Goal: Task Accomplishment & Management: Manage account settings

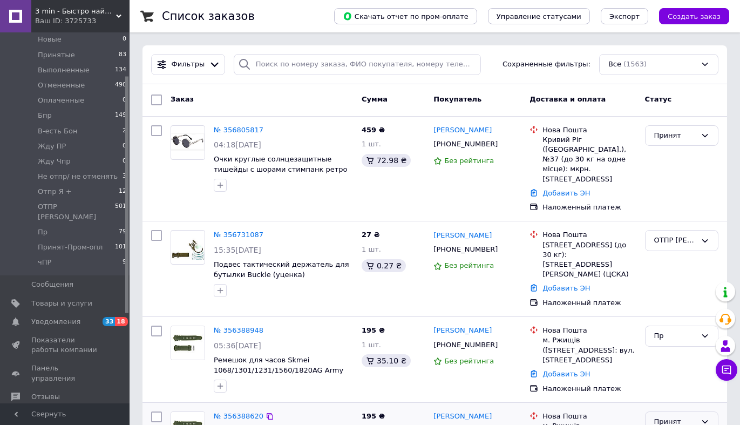
scroll to position [197, 0]
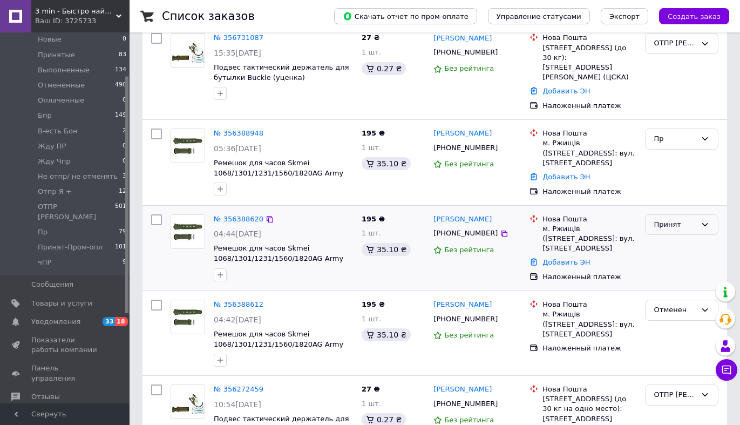
click at [708, 220] on icon at bounding box center [704, 224] width 9 height 9
click at [679, 258] on li "Отменен" at bounding box center [681, 267] width 72 height 20
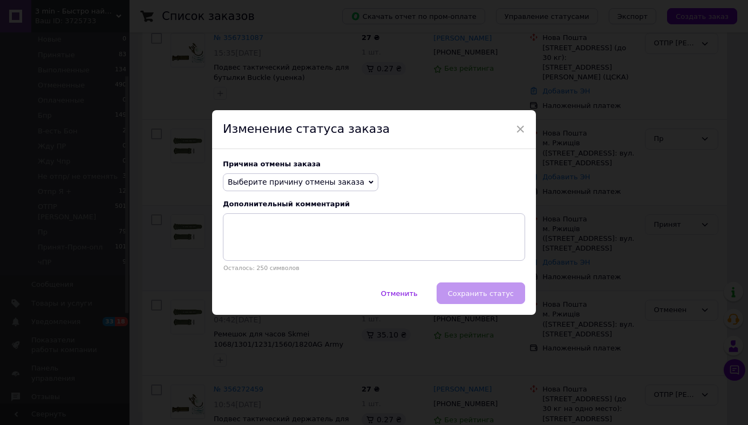
click at [354, 184] on span "Выберите причину отмены заказа" at bounding box center [300, 182] width 155 height 18
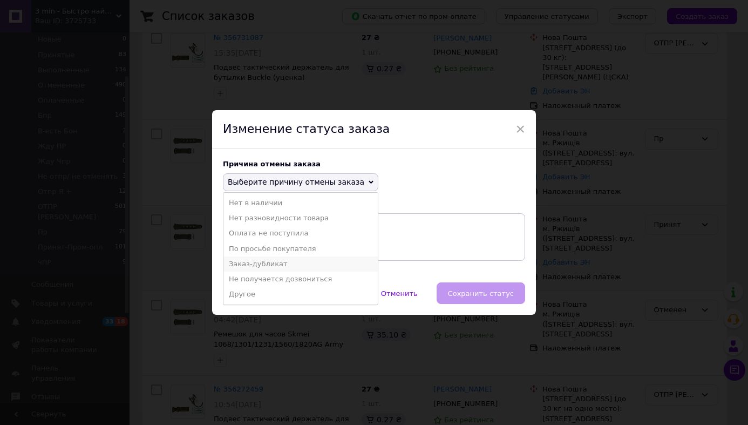
click at [256, 261] on li "Заказ-дубликат" at bounding box center [300, 263] width 154 height 15
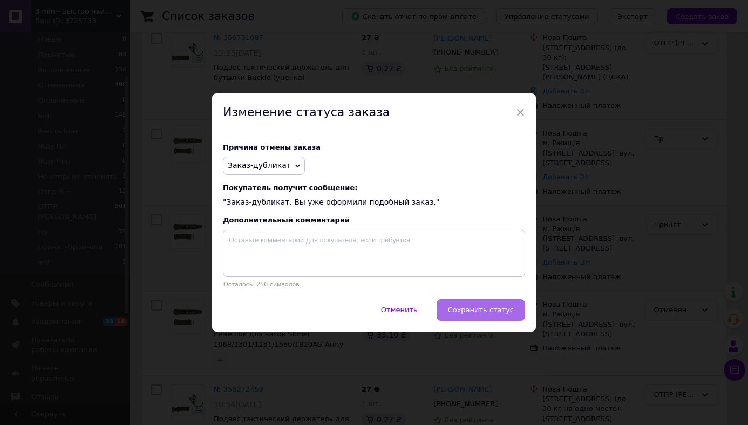
click at [476, 315] on button "Сохранить статус" at bounding box center [481, 310] width 88 height 22
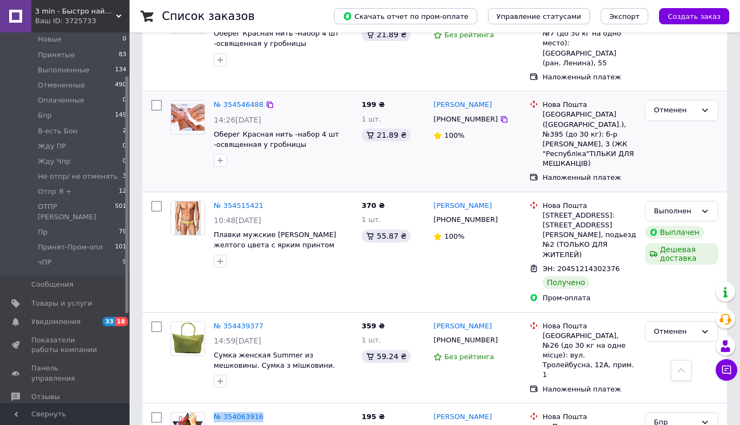
scroll to position [2087, 0]
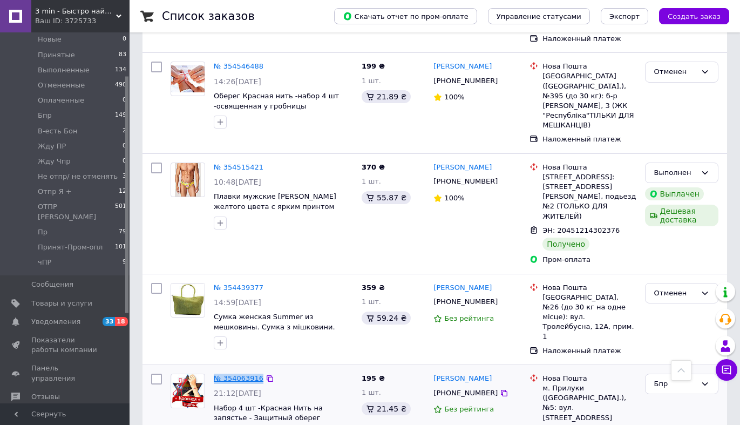
click at [240, 374] on link "№ 354063916" at bounding box center [239, 378] width 50 height 8
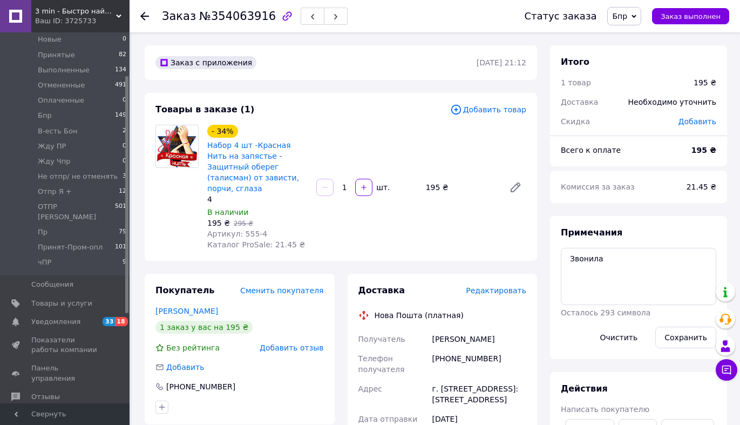
click at [632, 21] on span "Бпр" at bounding box center [624, 16] width 34 height 18
click at [642, 72] on li "Отменен" at bounding box center [653, 70] width 91 height 16
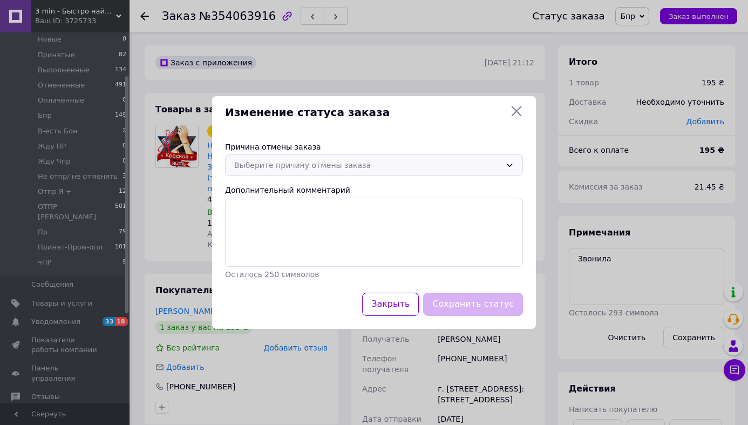
click at [507, 162] on icon at bounding box center [509, 165] width 9 height 9
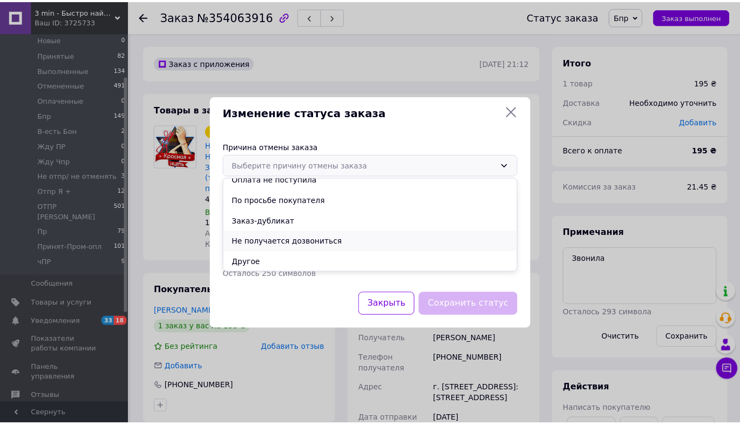
scroll to position [50, 0]
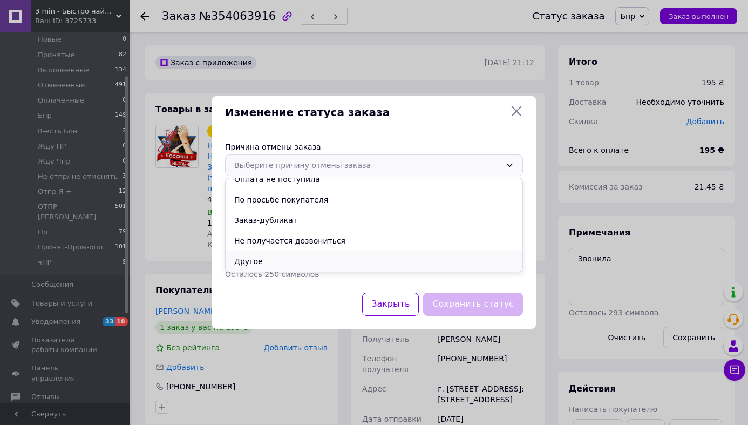
click at [288, 256] on li "Другое" at bounding box center [374, 261] width 297 height 21
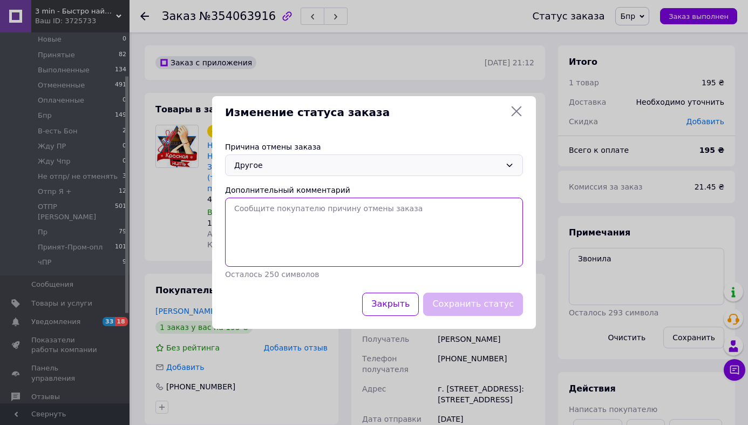
click at [290, 234] on textarea "Дополнительный комментарий" at bounding box center [374, 231] width 298 height 69
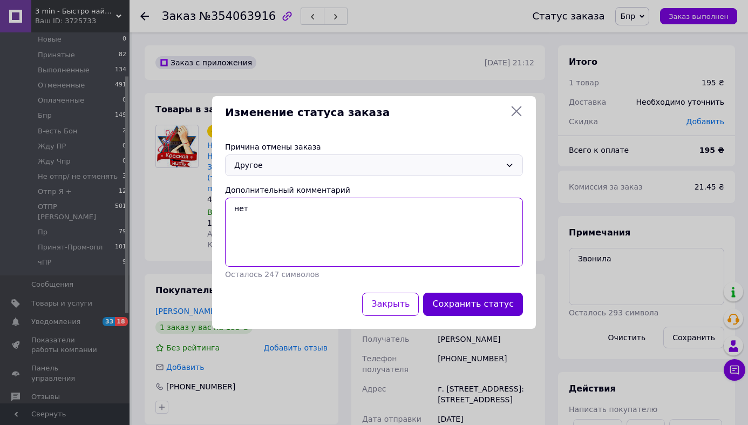
type textarea "нет"
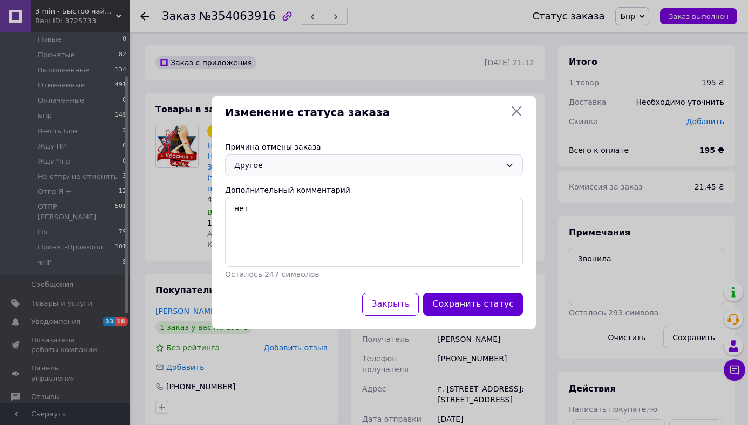
click at [491, 299] on button "Сохранить статус" at bounding box center [473, 303] width 100 height 23
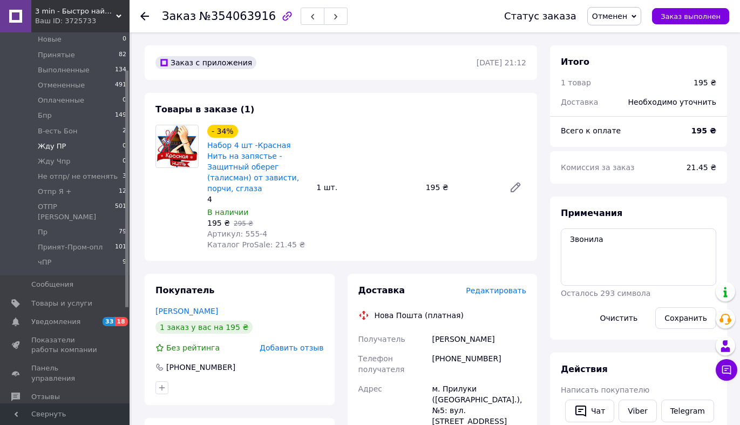
scroll to position [0, 0]
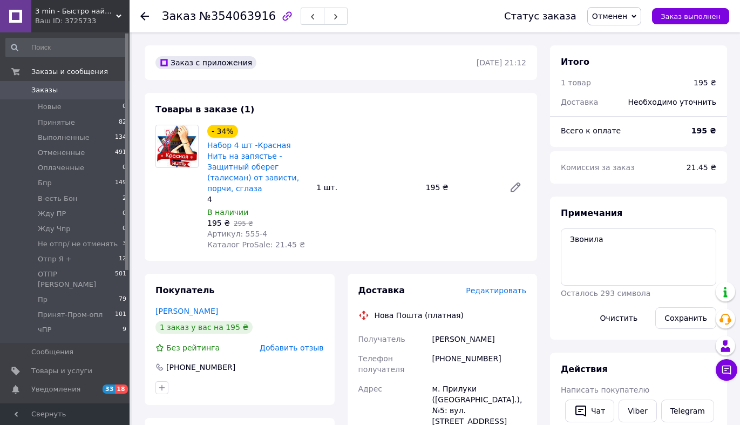
click at [51, 90] on span "Заказы" at bounding box center [44, 90] width 26 height 10
